Goal: Task Accomplishment & Management: Use online tool/utility

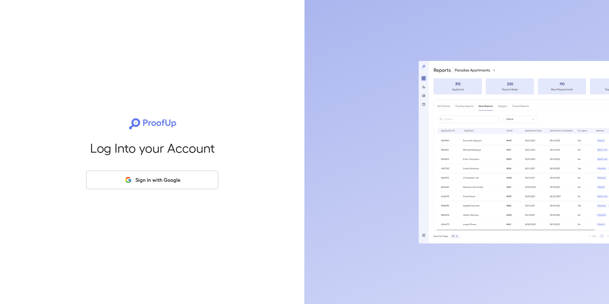
click at [192, 184] on button "Sign in with Google" at bounding box center [152, 180] width 132 height 18
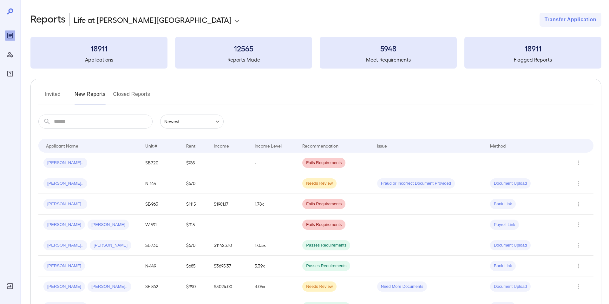
click at [58, 96] on button "Invited" at bounding box center [52, 96] width 29 height 15
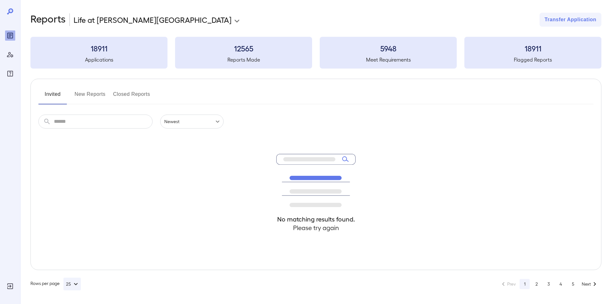
click at [86, 121] on input "text" at bounding box center [103, 121] width 99 height 14
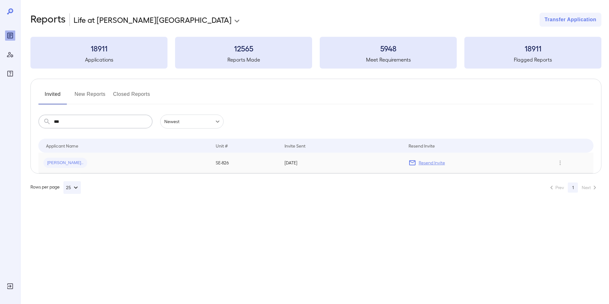
type input "***"
click at [60, 158] on div "[PERSON_NAME].." at bounding box center [65, 163] width 44 height 10
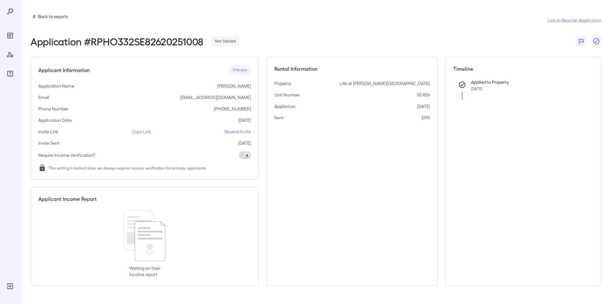
click at [146, 133] on p "Copy Link" at bounding box center [142, 131] width 20 height 6
